Goal: Task Accomplishment & Management: Complete application form

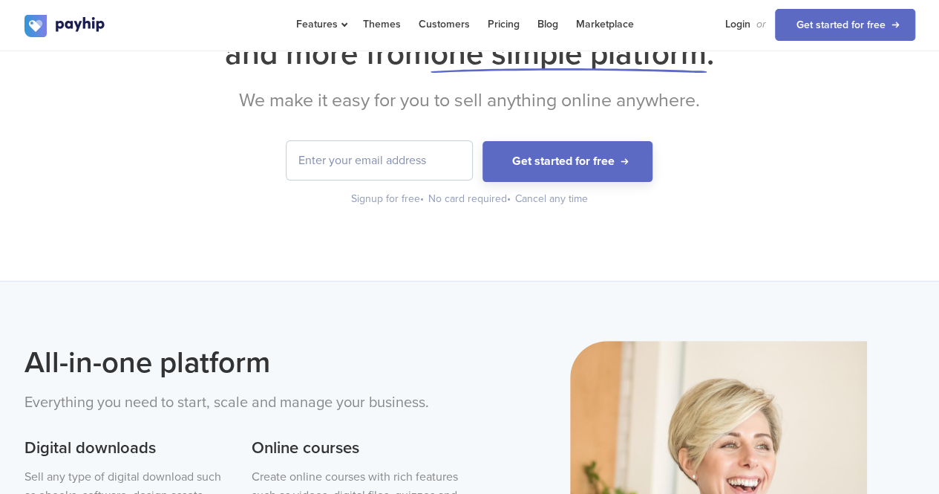
scroll to position [148, 0]
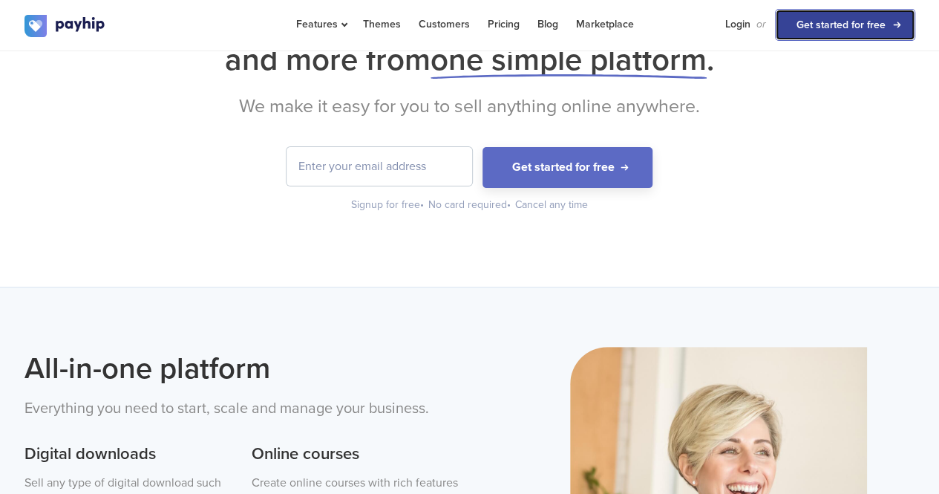
click at [844, 21] on link "Get started for free" at bounding box center [845, 25] width 140 height 32
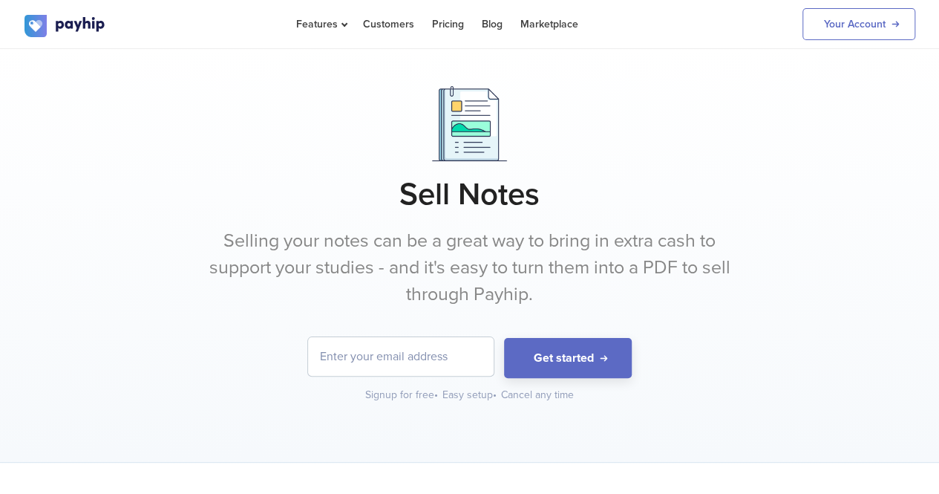
click at [420, 353] on input "email" at bounding box center [401, 356] width 186 height 39
type input "harshdvirus1@gmail.com"
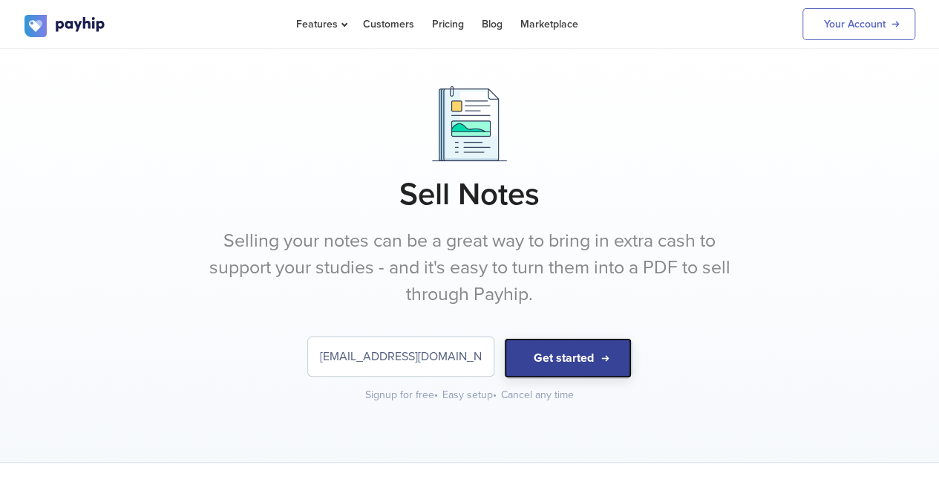
click at [541, 369] on button "Get started" at bounding box center [568, 358] width 128 height 41
